Goal: Transaction & Acquisition: Book appointment/travel/reservation

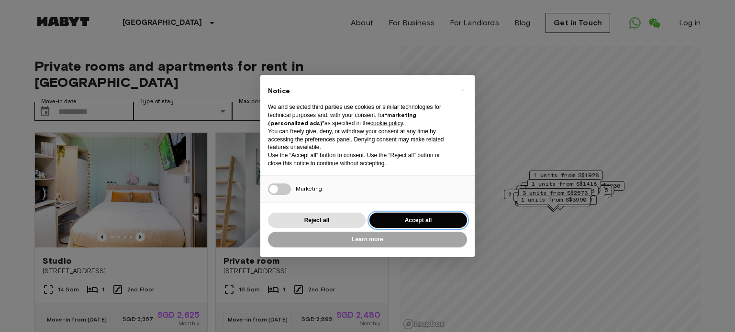
click at [400, 218] on button "Accept all" at bounding box center [418, 221] width 98 height 16
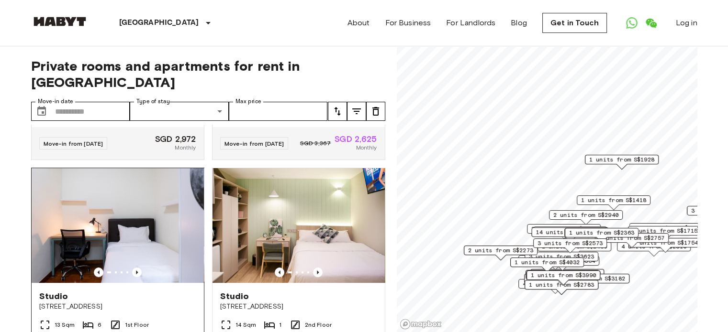
scroll to position [478, 0]
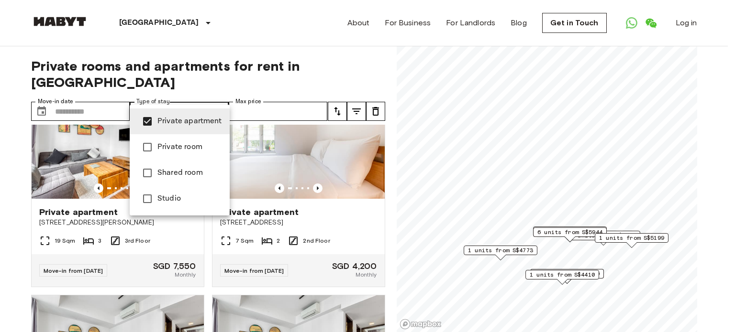
click at [0, 128] on div at bounding box center [367, 166] width 735 height 332
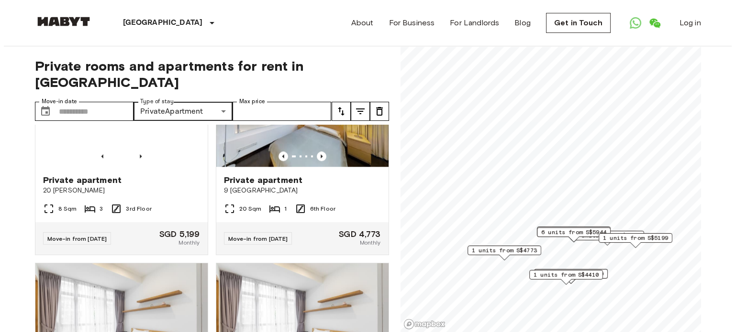
scroll to position [1148, 0]
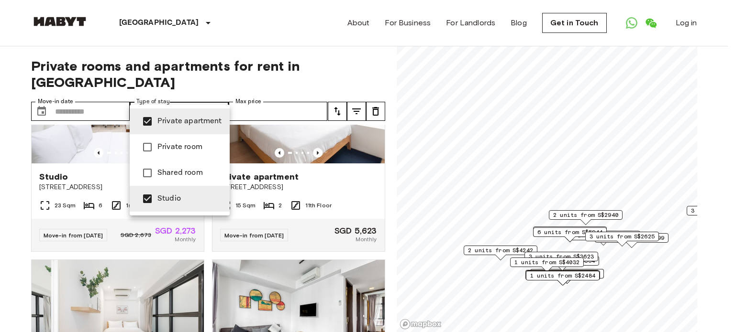
type input "******"
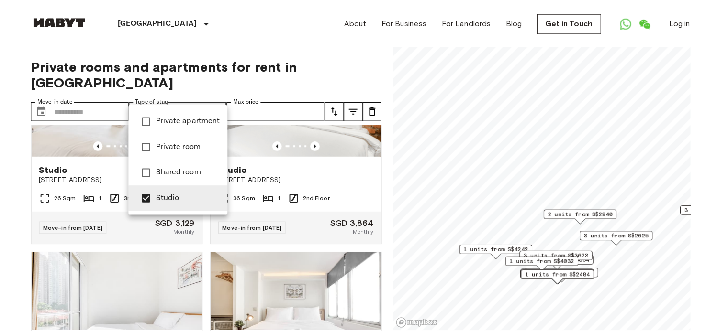
scroll to position [925, 0]
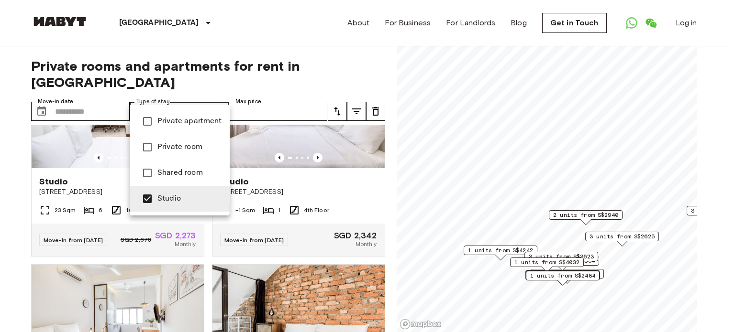
click at [8, 95] on div at bounding box center [367, 166] width 735 height 332
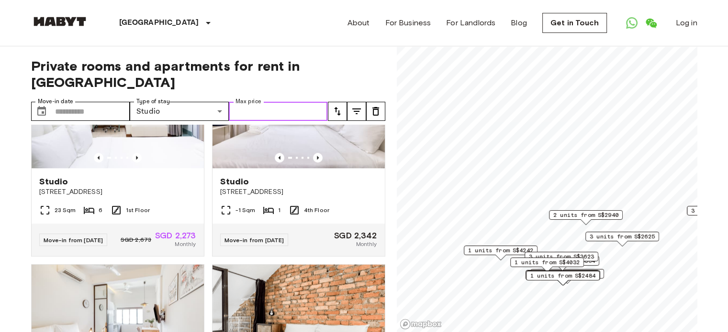
click at [268, 102] on input "Max price" at bounding box center [278, 111] width 99 height 19
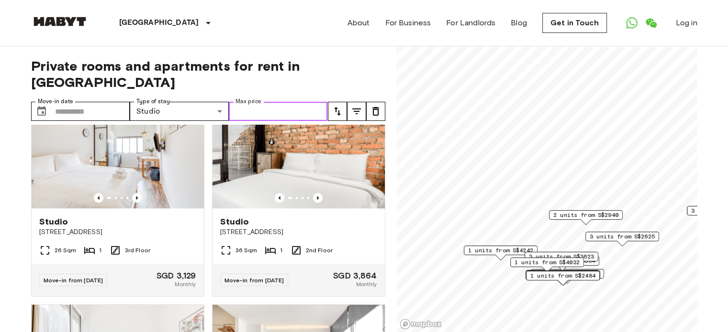
scroll to position [1116, 0]
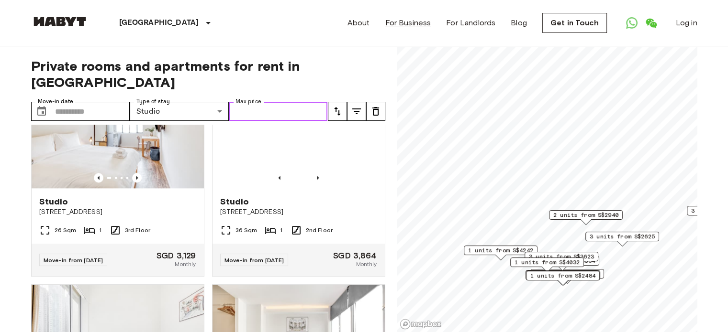
drag, startPoint x: 262, startPoint y: 174, endPoint x: 424, endPoint y: 26, distance: 219.4
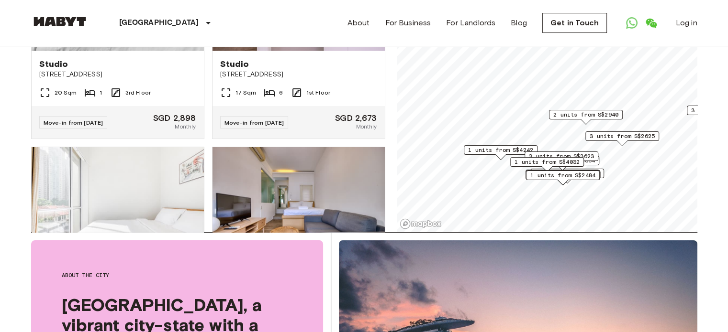
scroll to position [0, 0]
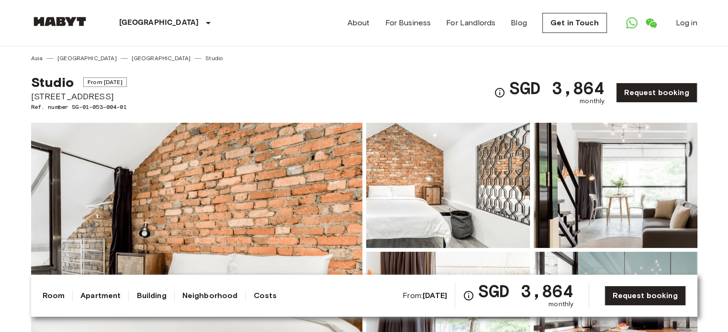
scroll to position [96, 0]
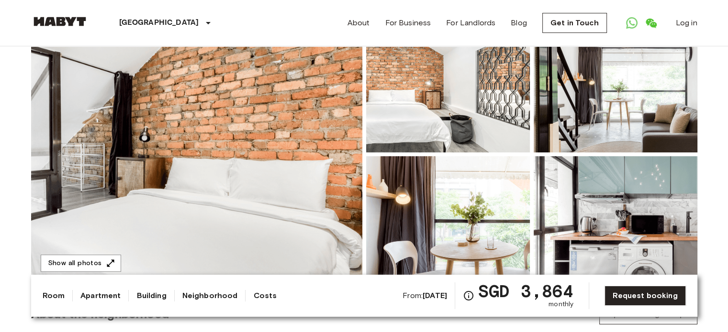
click at [318, 108] on img at bounding box center [196, 154] width 331 height 254
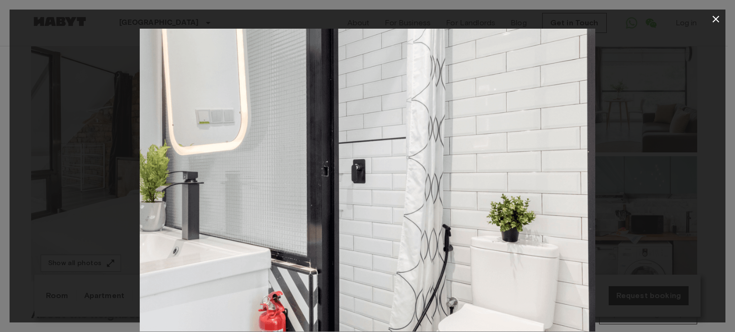
click at [719, 21] on icon "button" at bounding box center [715, 18] width 11 height 11
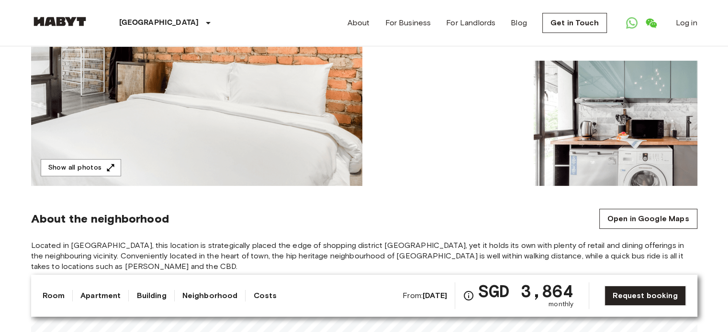
scroll to position [144, 0]
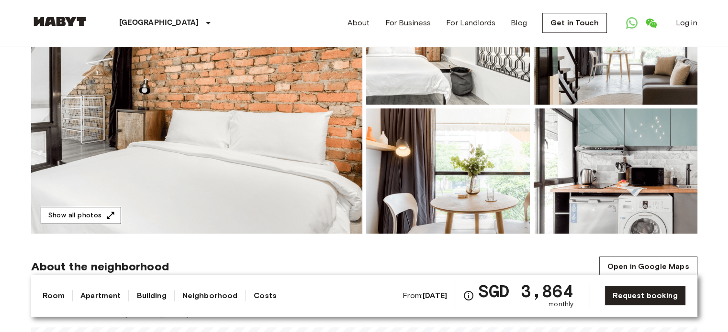
click at [102, 216] on button "Show all photos" at bounding box center [81, 216] width 80 height 18
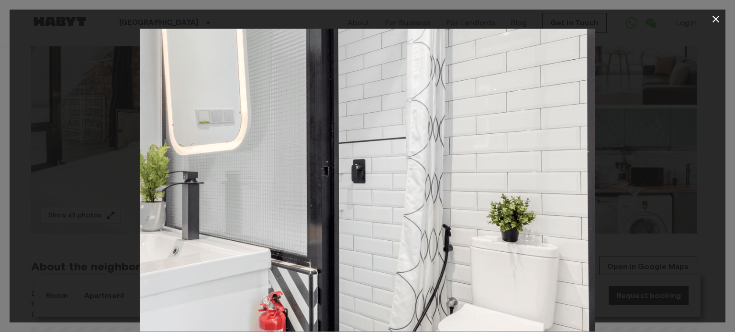
click at [604, 144] on div at bounding box center [368, 180] width 716 height 303
click at [635, 141] on div at bounding box center [368, 180] width 716 height 303
click at [718, 19] on icon "button" at bounding box center [715, 18] width 11 height 11
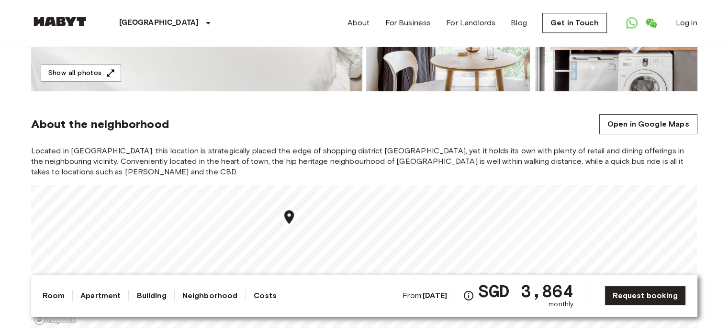
scroll to position [0, 0]
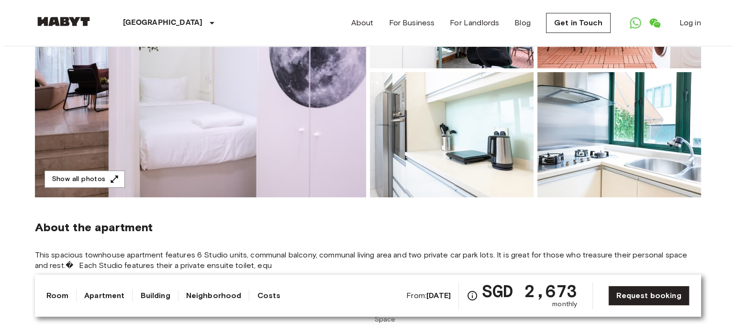
scroll to position [239, 0]
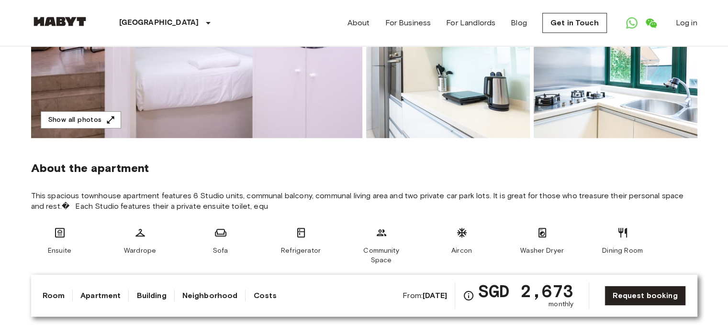
click at [266, 71] on img at bounding box center [196, 11] width 331 height 254
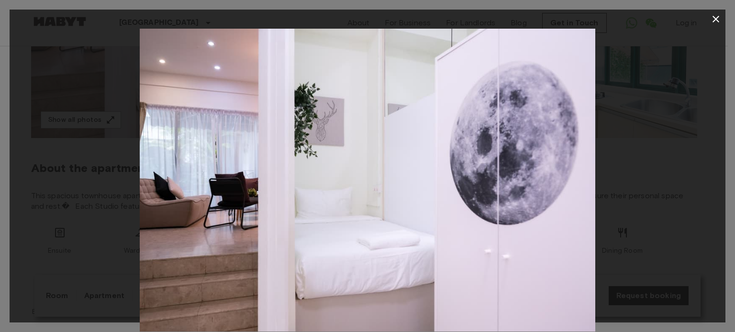
click at [152, 122] on img at bounding box center [367, 180] width 455 height 303
